Goal: Navigation & Orientation: Find specific page/section

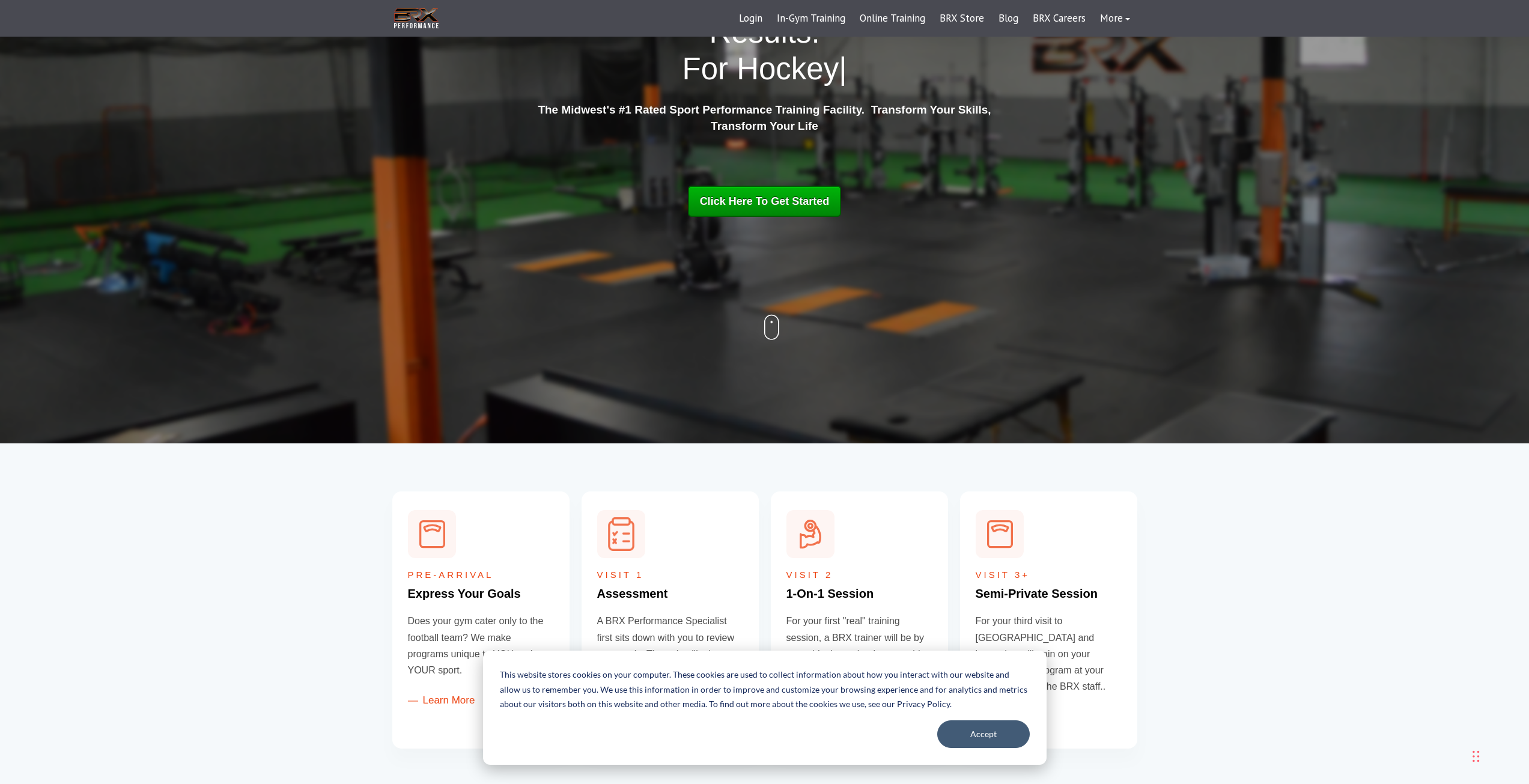
scroll to position [180, 0]
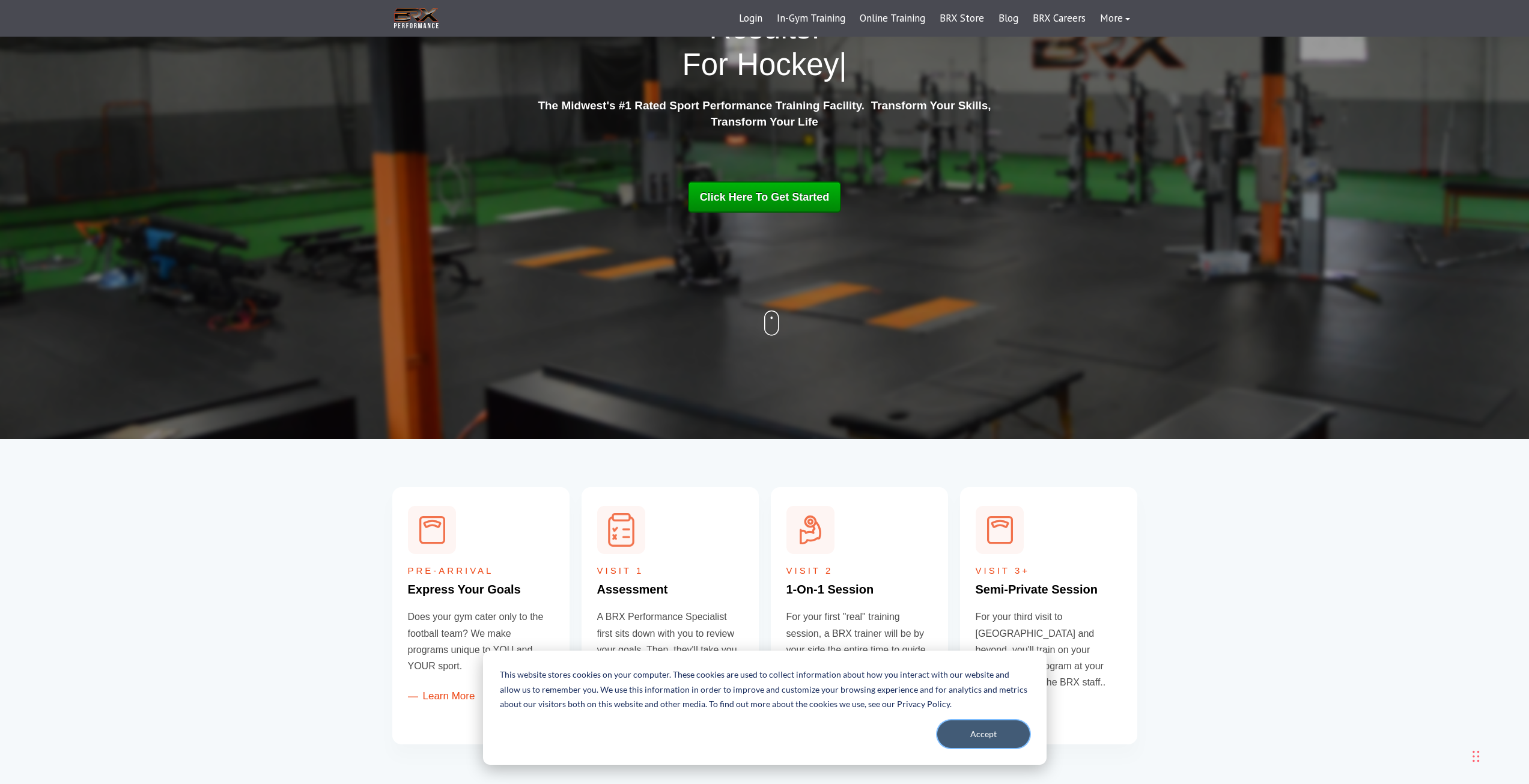
click at [972, 730] on button "Accept" at bounding box center [984, 734] width 93 height 27
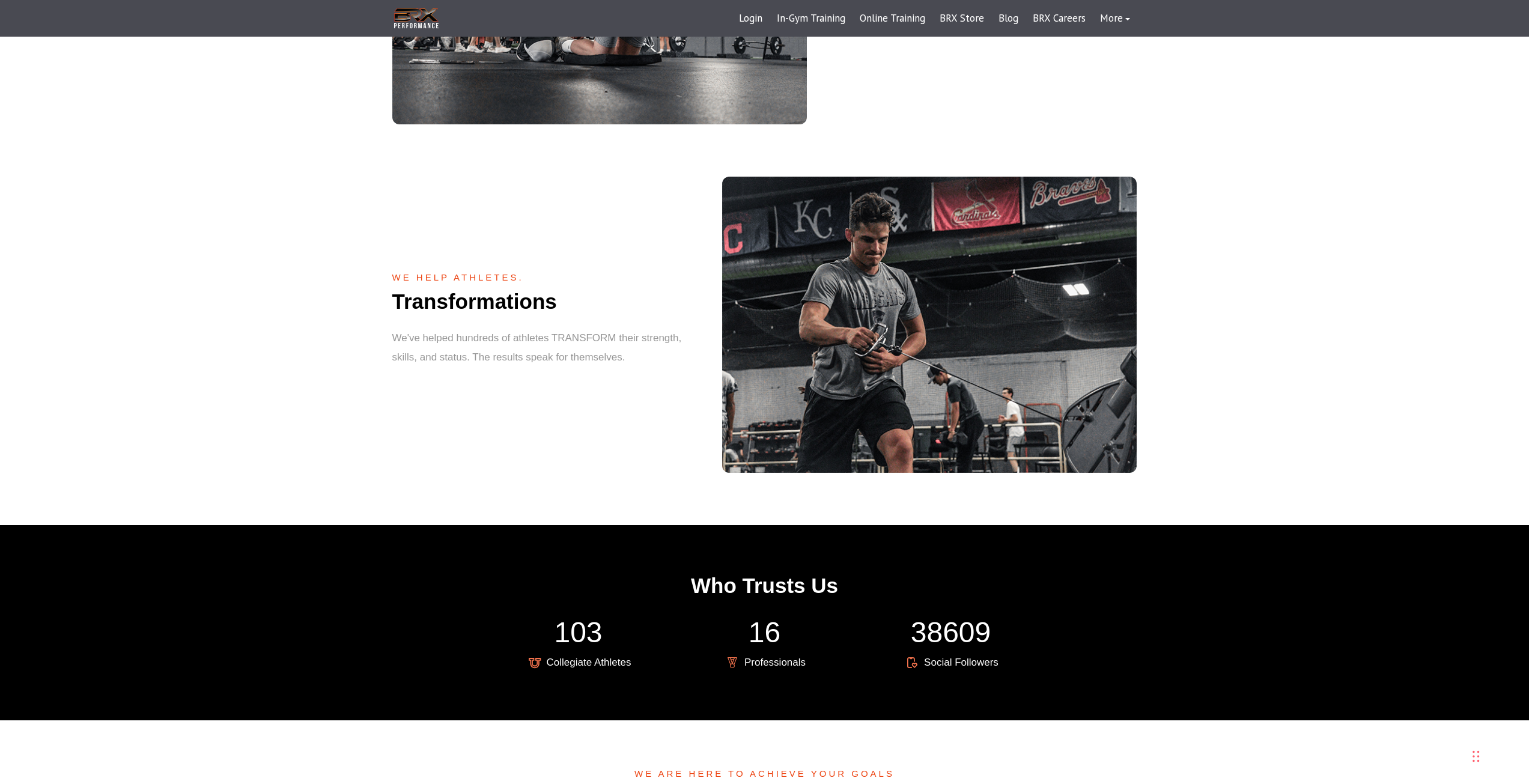
scroll to position [1865, 0]
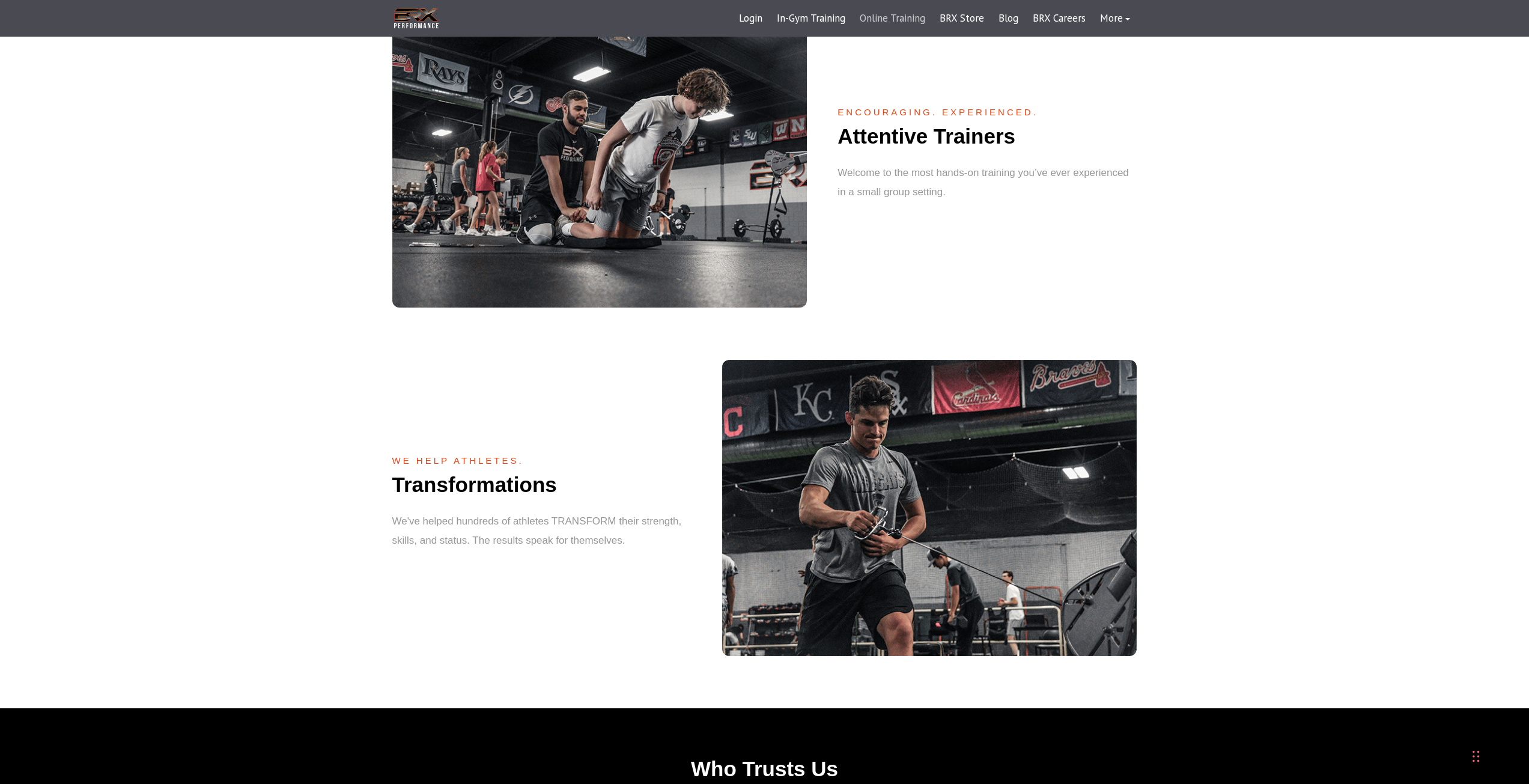
click at [877, 21] on link "Online Training" at bounding box center [893, 19] width 80 height 29
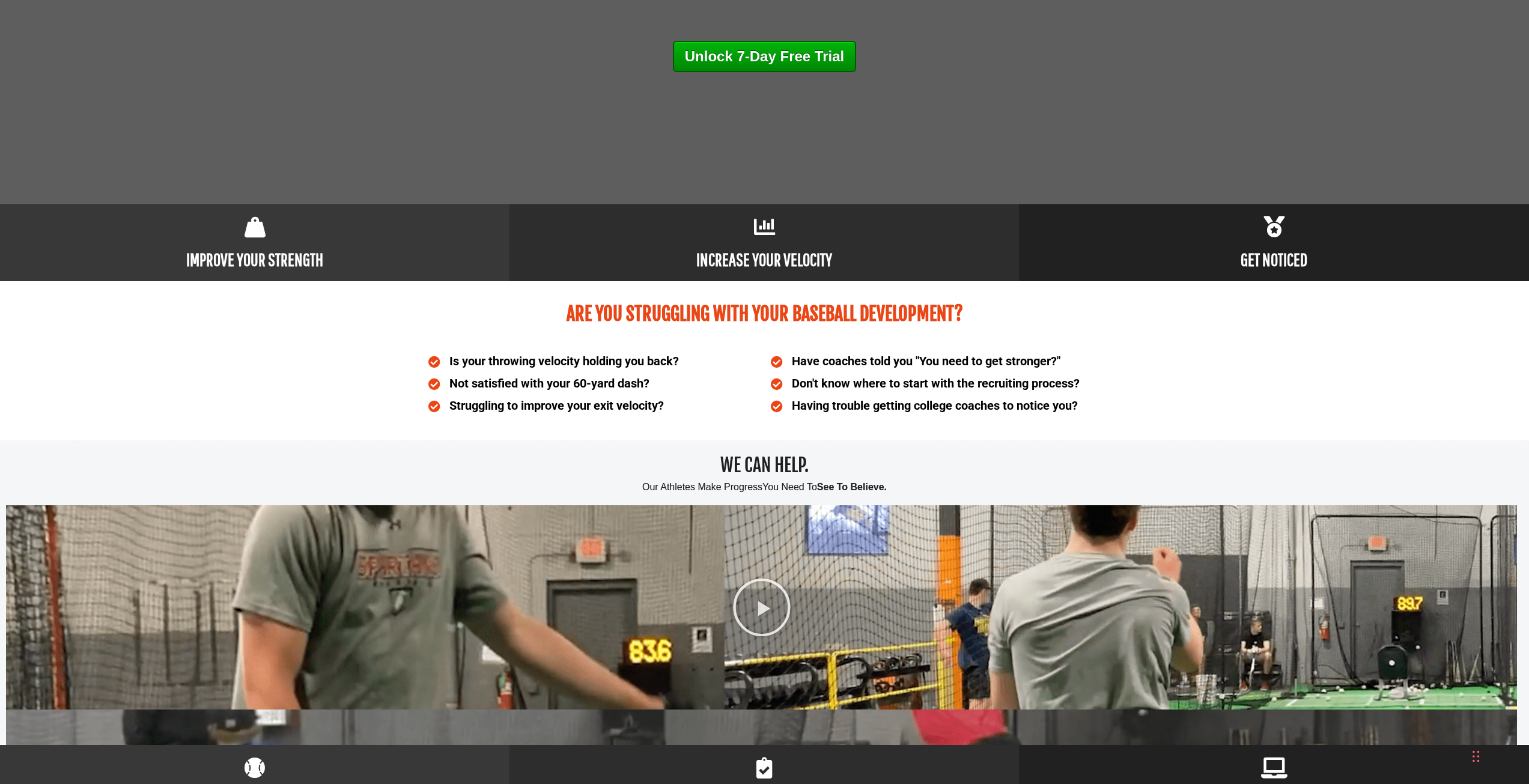
scroll to position [420, 0]
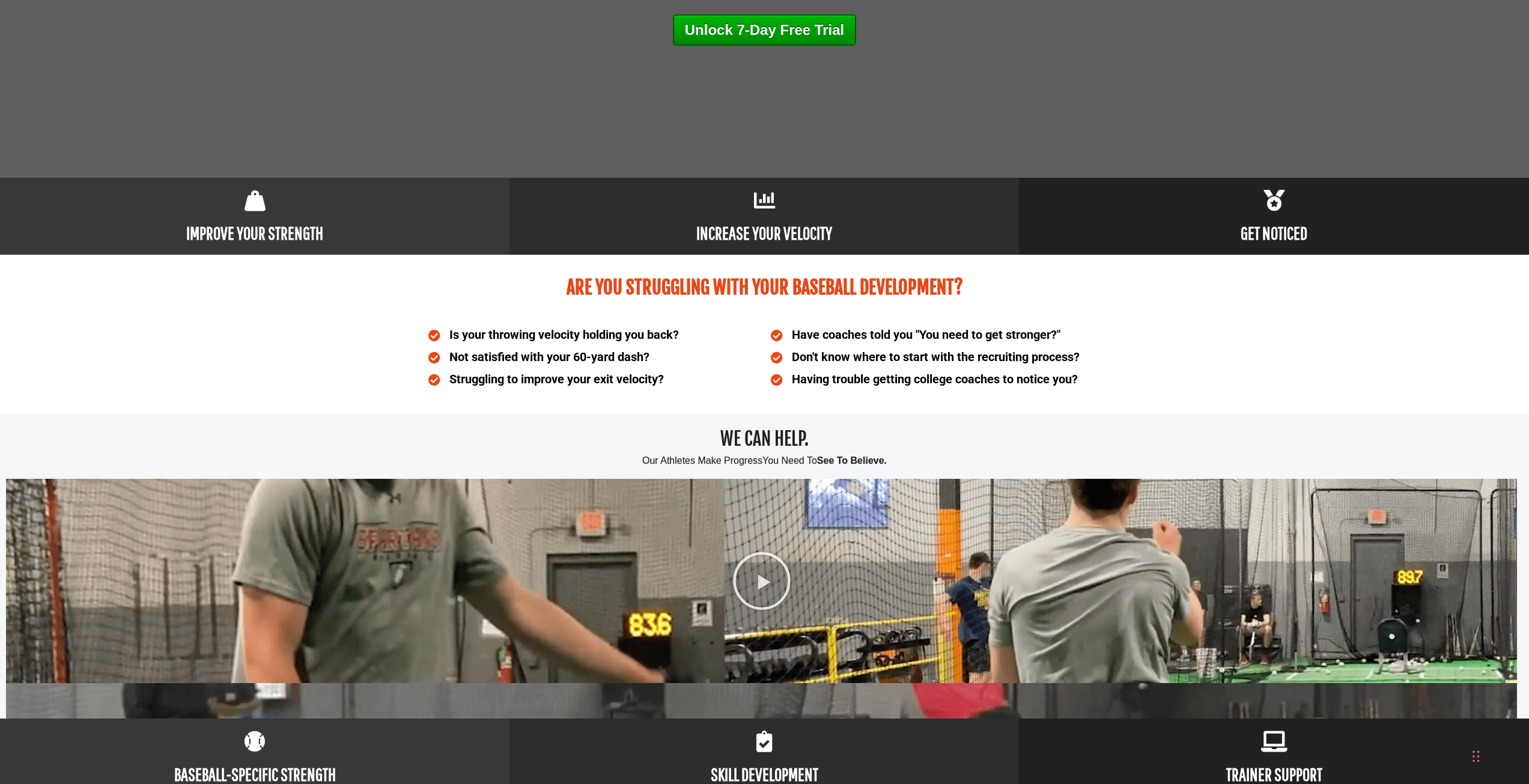
click at [237, 205] on div at bounding box center [255, 197] width 509 height 39
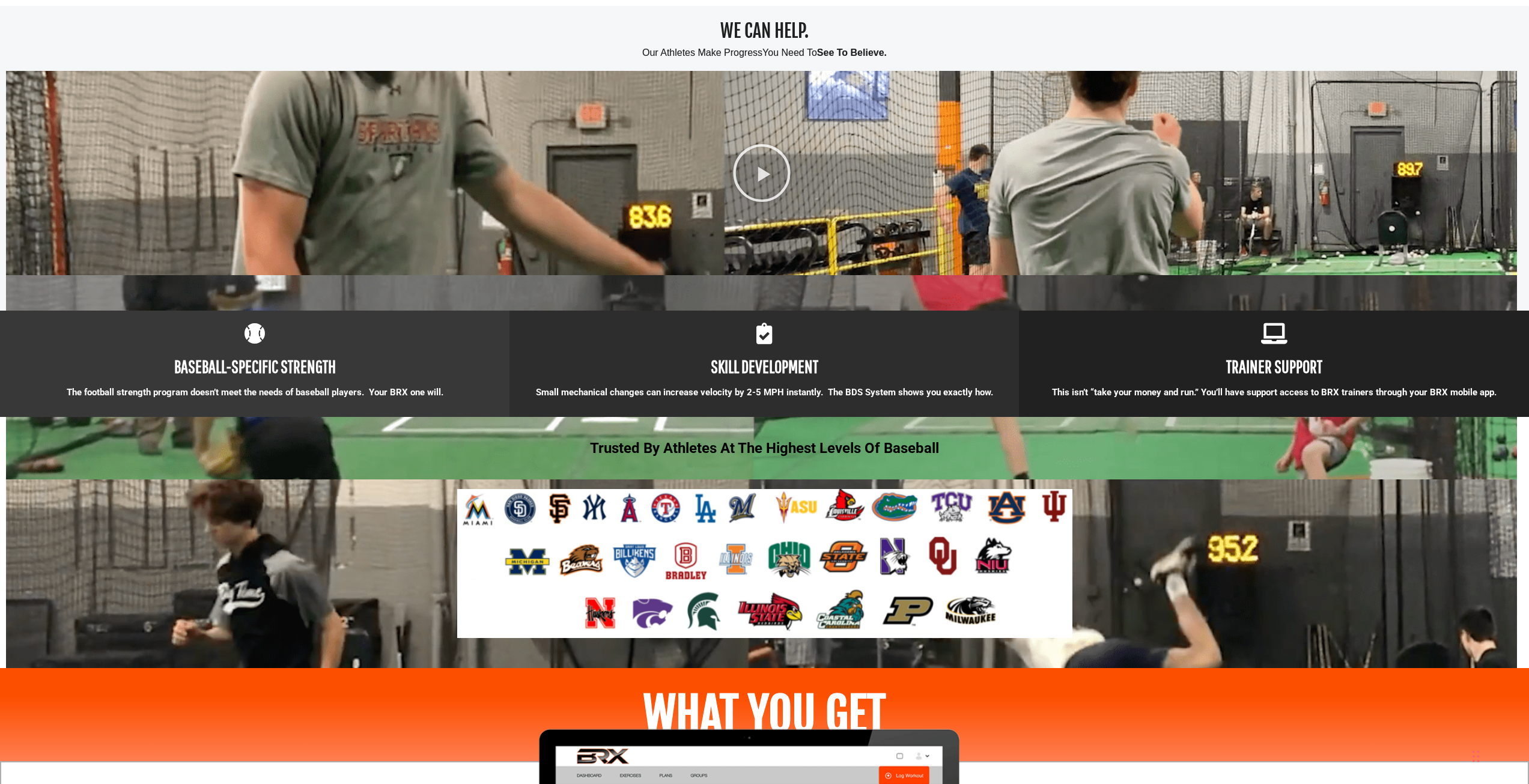
scroll to position [841, 0]
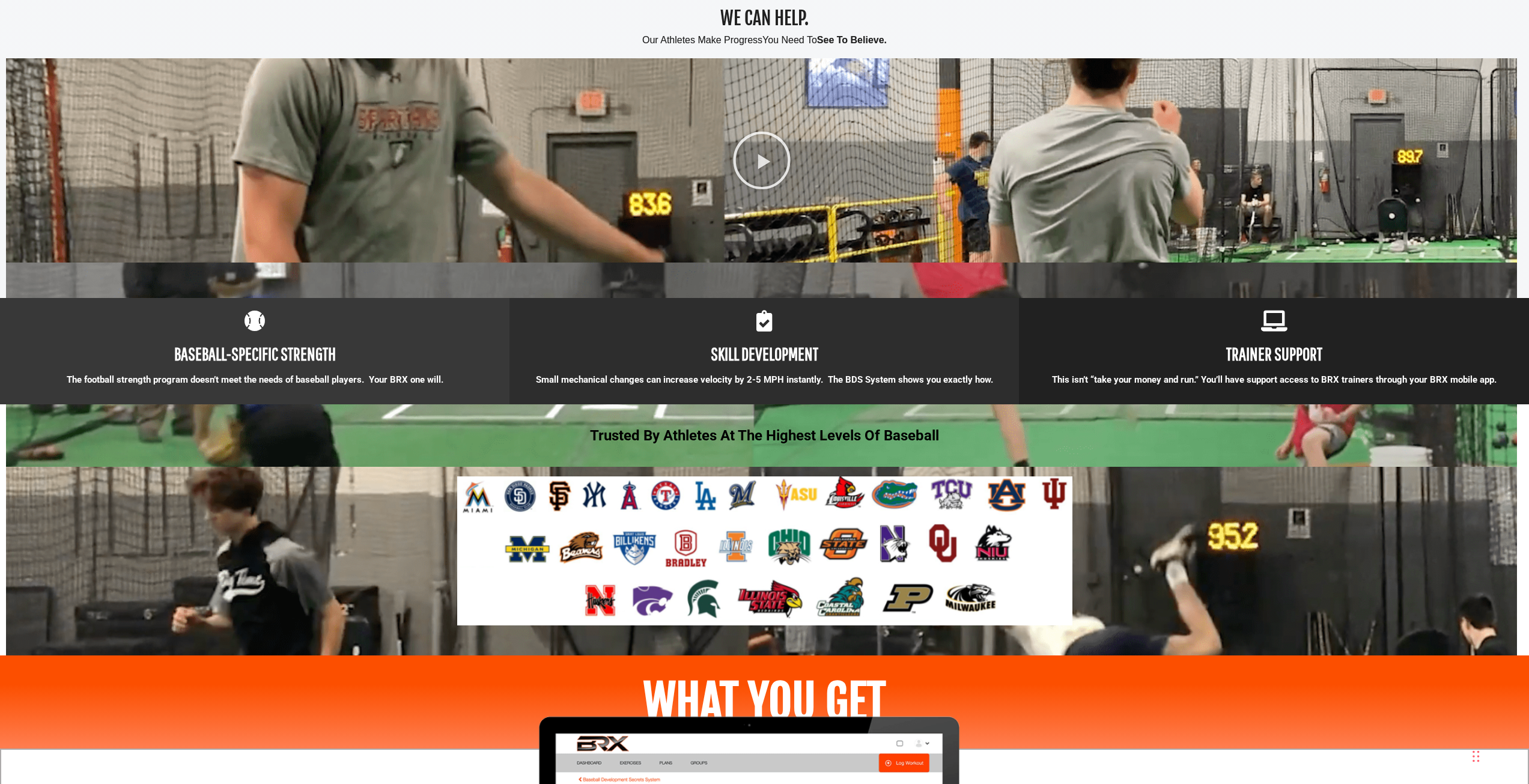
click at [273, 318] on div at bounding box center [255, 318] width 509 height 39
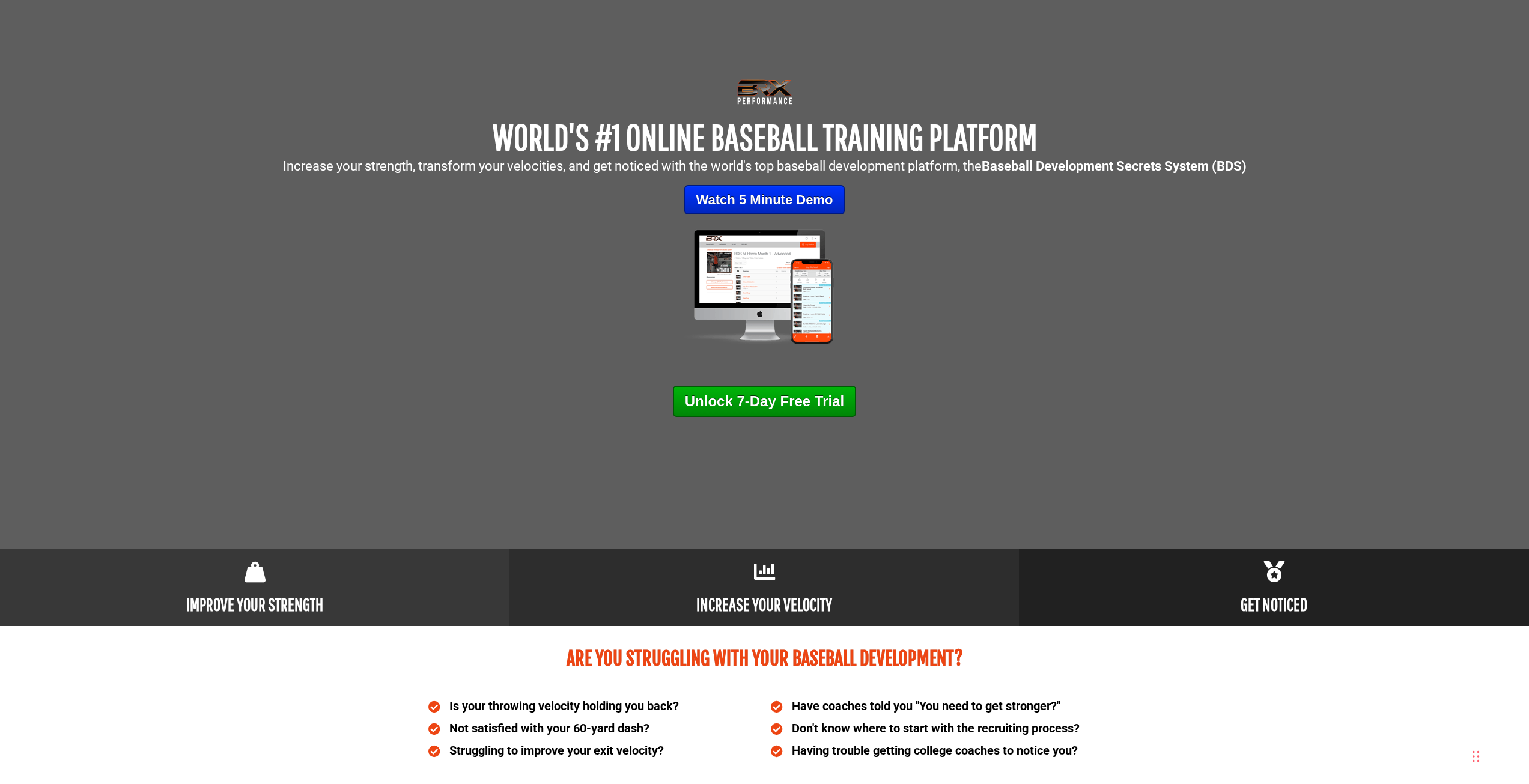
scroll to position [0, 0]
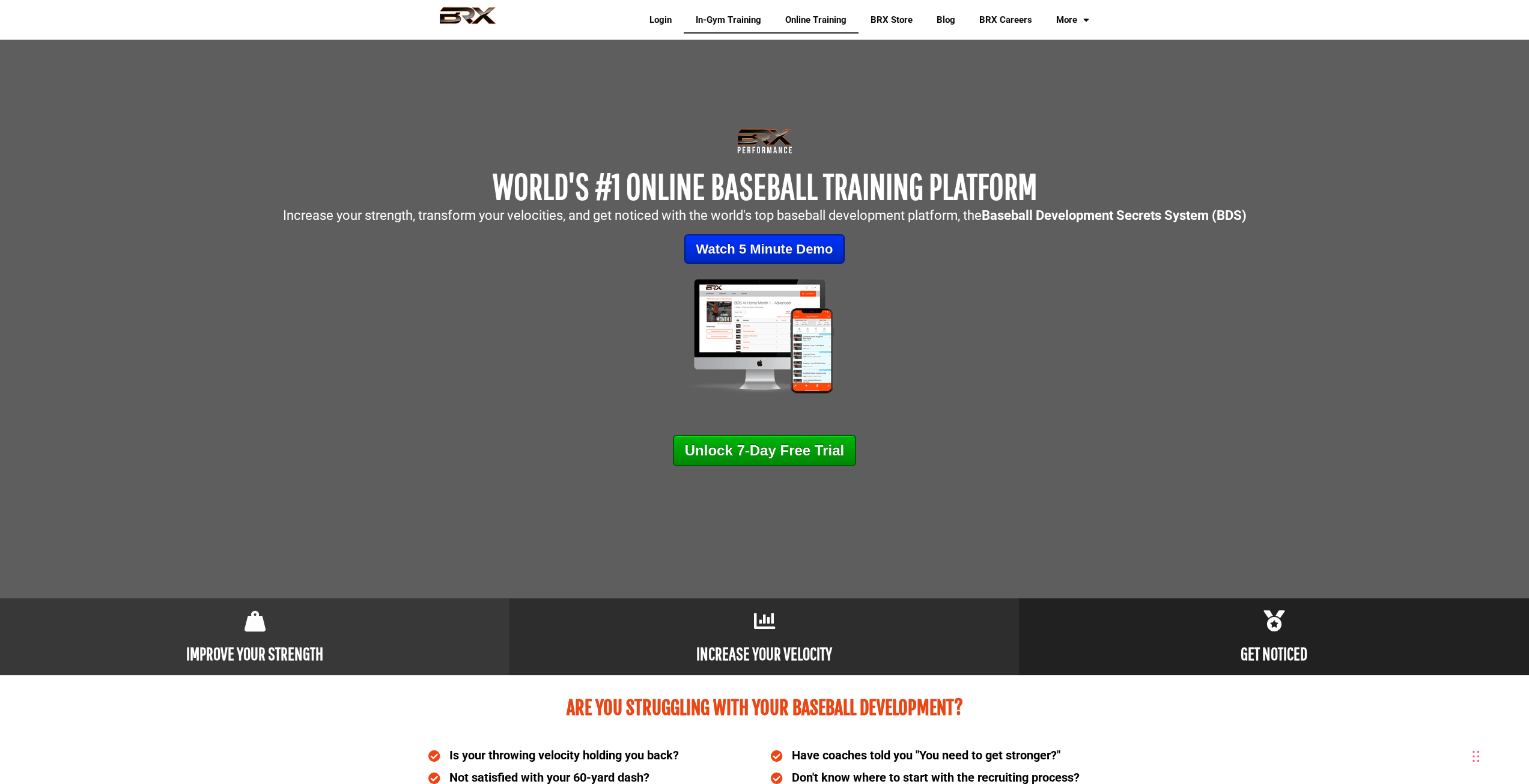
click at [736, 25] on link "In-Gym Training" at bounding box center [728, 20] width 90 height 27
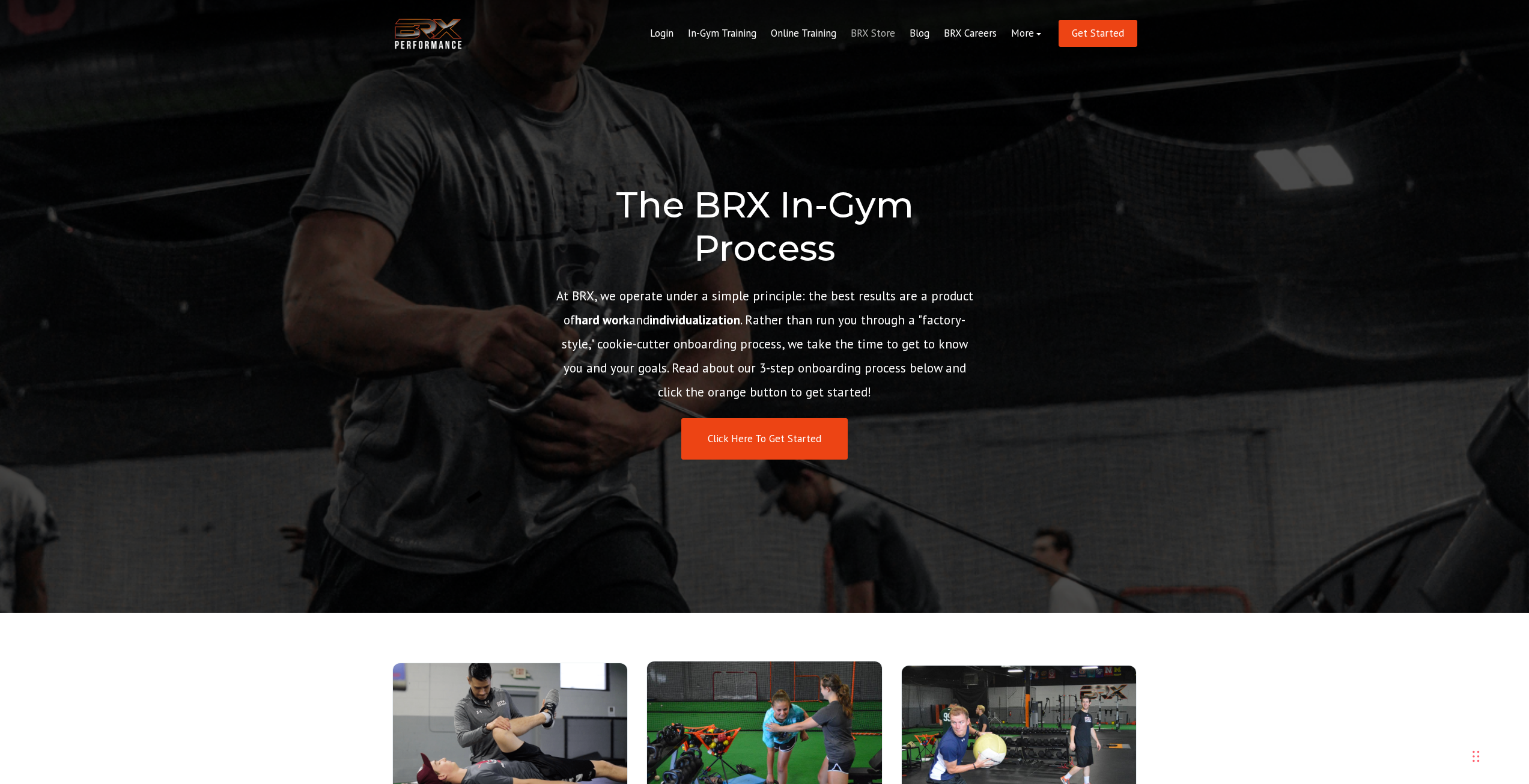
click at [861, 30] on link "BRX Store" at bounding box center [872, 34] width 59 height 29
